Goal: Task Accomplishment & Management: Manage account settings

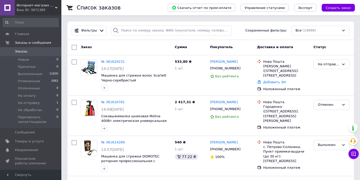
click at [57, 9] on div "Ваш ID: 3871385" at bounding box center [39, 10] width 45 height 5
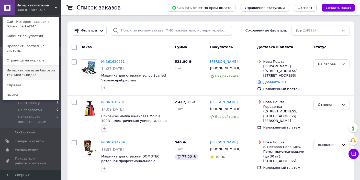
click at [38, 65] on link "Интернет магазин бытовой техники "Скидка..." at bounding box center [31, 72] width 56 height 14
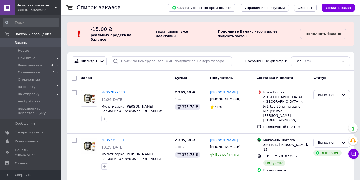
click at [55, 8] on icon at bounding box center [56, 7] width 3 height 3
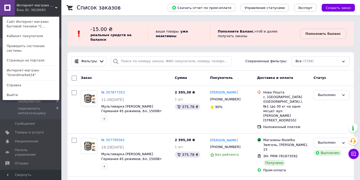
drag, startPoint x: 32, startPoint y: 66, endPoint x: 38, endPoint y: 71, distance: 7.7
click at [32, 66] on link "Интернет-магазин "Grandmarket24"" at bounding box center [31, 72] width 56 height 14
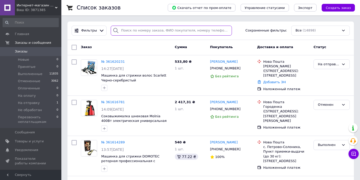
click at [142, 34] on input "search" at bounding box center [171, 31] width 121 height 10
paste input "097 426-31-44"
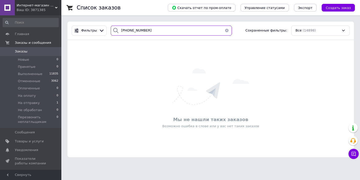
drag, startPoint x: 146, startPoint y: 33, endPoint x: 82, endPoint y: 30, distance: 64.0
click at [111, 30] on input "097 426-31-44" at bounding box center [171, 31] width 121 height 10
paste input "67 956-64-50"
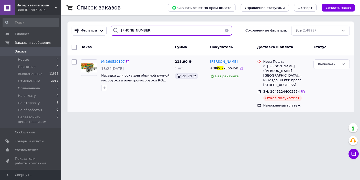
type input "067 956-64-50"
click at [119, 61] on span "№ 360520197" at bounding box center [113, 62] width 24 height 4
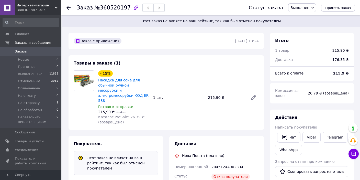
scroll to position [9, 0]
click at [309, 132] on link "Viber" at bounding box center [311, 137] width 18 height 11
click at [19, 51] on span "Заказы" at bounding box center [21, 51] width 13 height 5
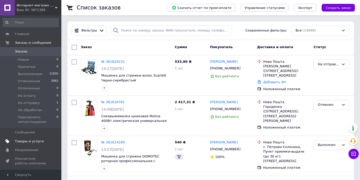
click at [28, 140] on span "Товары и услуги" at bounding box center [29, 141] width 29 height 5
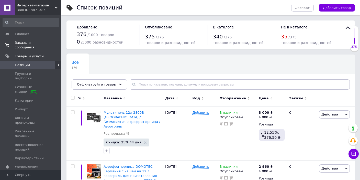
click at [39, 41] on span "Заказы и сообщения" at bounding box center [31, 44] width 32 height 9
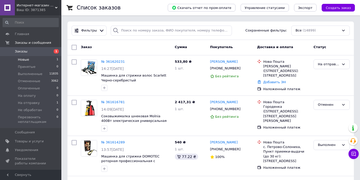
click at [46, 59] on li "Новые 1" at bounding box center [30, 59] width 61 height 7
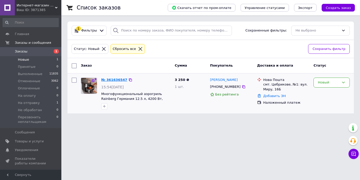
click at [104, 79] on link "№ 361636547" at bounding box center [114, 80] width 26 height 4
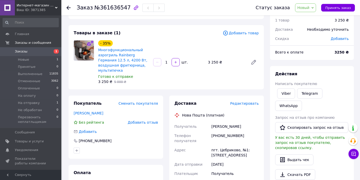
scroll to position [15, 0]
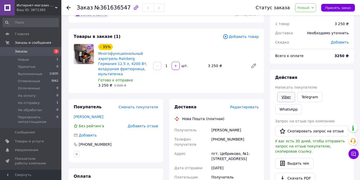
click at [286, 98] on link "Viber" at bounding box center [286, 97] width 18 height 10
click at [305, 9] on span "Новый" at bounding box center [303, 8] width 12 height 4
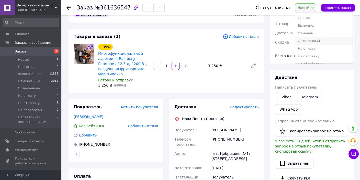
click at [313, 44] on li "Оплаченный" at bounding box center [323, 41] width 57 height 8
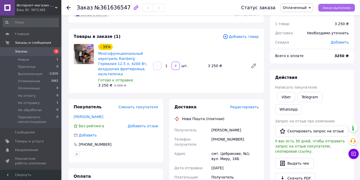
click at [332, 9] on span "Заказ выполнен" at bounding box center [336, 8] width 28 height 4
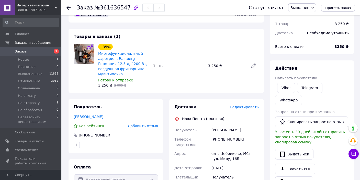
click at [25, 51] on span "Заказы" at bounding box center [21, 51] width 13 height 5
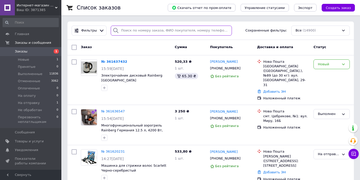
click at [141, 30] on input "search" at bounding box center [171, 31] width 121 height 10
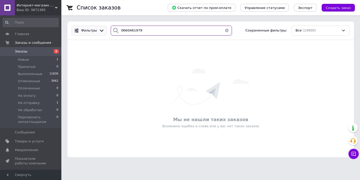
drag, startPoint x: 155, startPoint y: 28, endPoint x: 96, endPoint y: 30, distance: 59.5
click at [111, 30] on input "0660461979" at bounding box center [171, 31] width 121 height 10
type input "0660461979"
click at [34, 58] on li "Новые 1" at bounding box center [30, 59] width 61 height 7
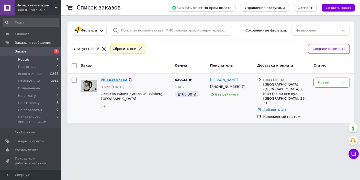
click at [118, 78] on link "№ 361637432" at bounding box center [114, 80] width 26 height 4
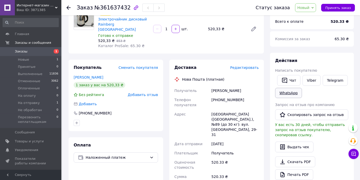
scroll to position [54, 0]
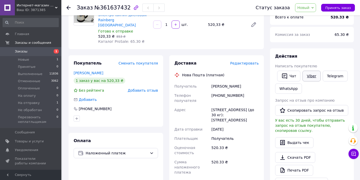
click at [305, 73] on link "Viber" at bounding box center [311, 76] width 18 height 11
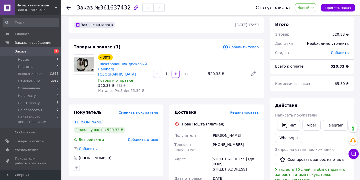
scroll to position [0, 0]
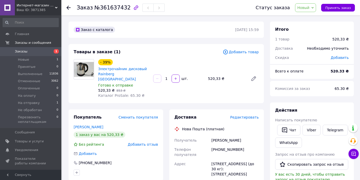
click at [309, 7] on span "Новый" at bounding box center [303, 8] width 12 height 4
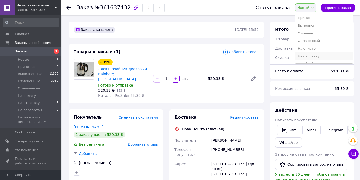
click at [313, 54] on li "На отправку" at bounding box center [323, 56] width 57 height 8
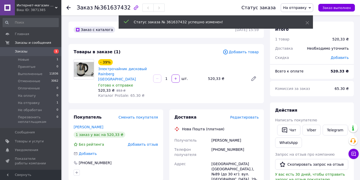
click at [25, 53] on span "Заказы" at bounding box center [21, 51] width 13 height 5
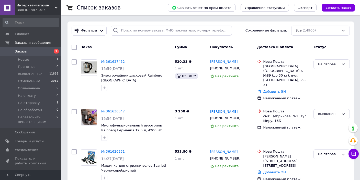
click at [28, 49] on link "Заказы 1" at bounding box center [30, 51] width 61 height 9
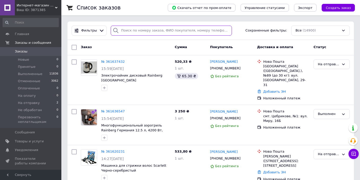
click at [140, 34] on input "search" at bounding box center [171, 31] width 121 height 10
paste input "0935406484"
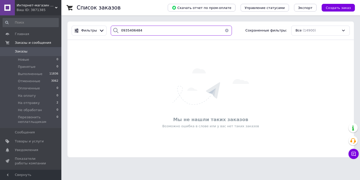
type input "0935406484"
